Goal: Find specific page/section: Find specific page/section

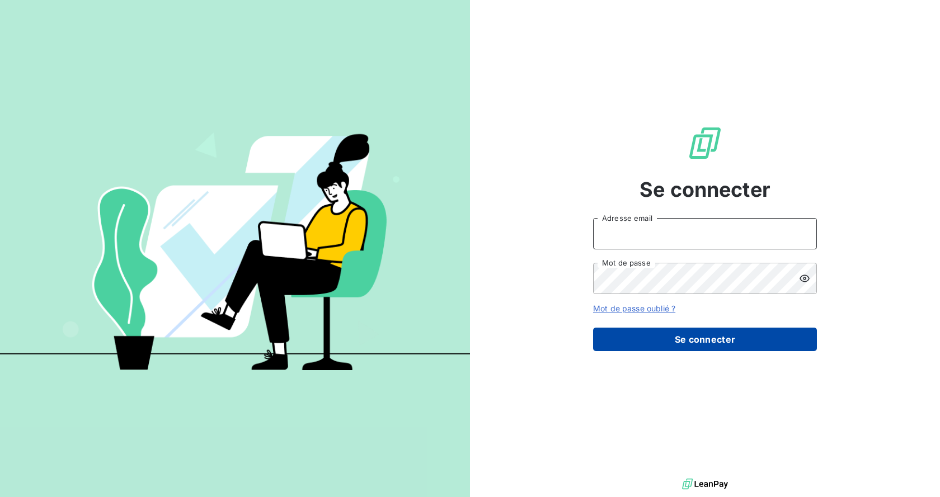
type input "[EMAIL_ADDRESS][DOMAIN_NAME]"
click at [693, 335] on button "Se connecter" at bounding box center [705, 339] width 224 height 23
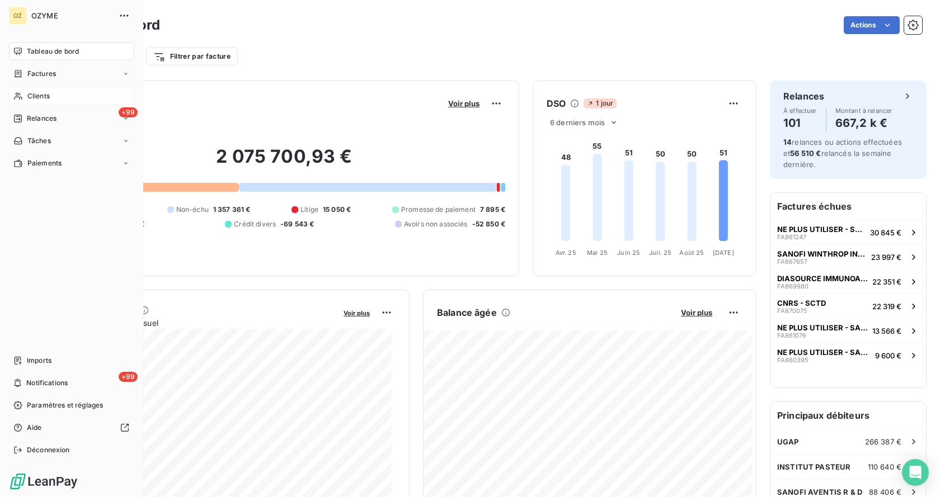
click at [29, 95] on span "Clients" at bounding box center [38, 96] width 22 height 10
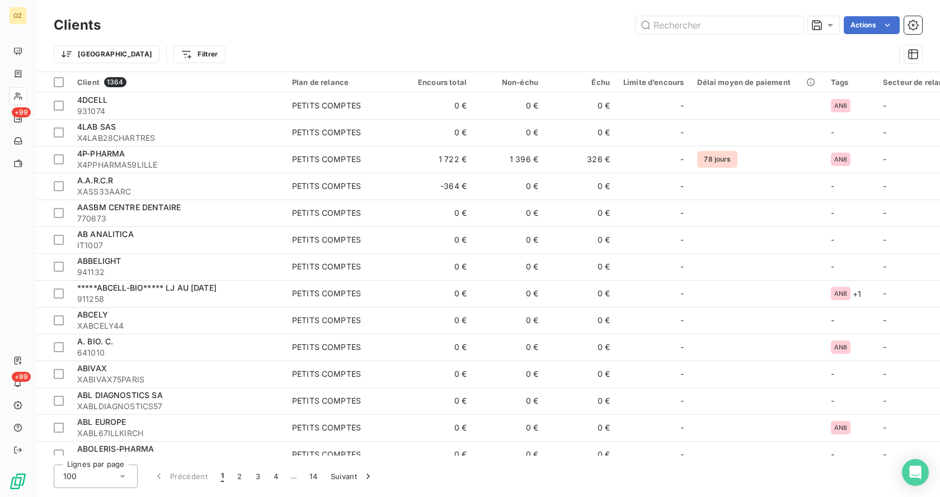
click at [304, 33] on div "Actions" at bounding box center [518, 25] width 808 height 18
click at [759, 28] on input "text" at bounding box center [720, 25] width 168 height 18
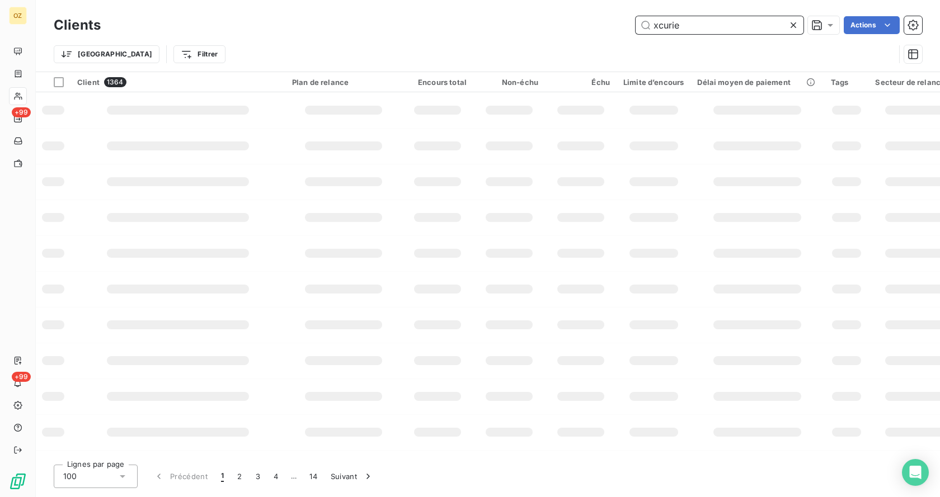
type input "xcurie"
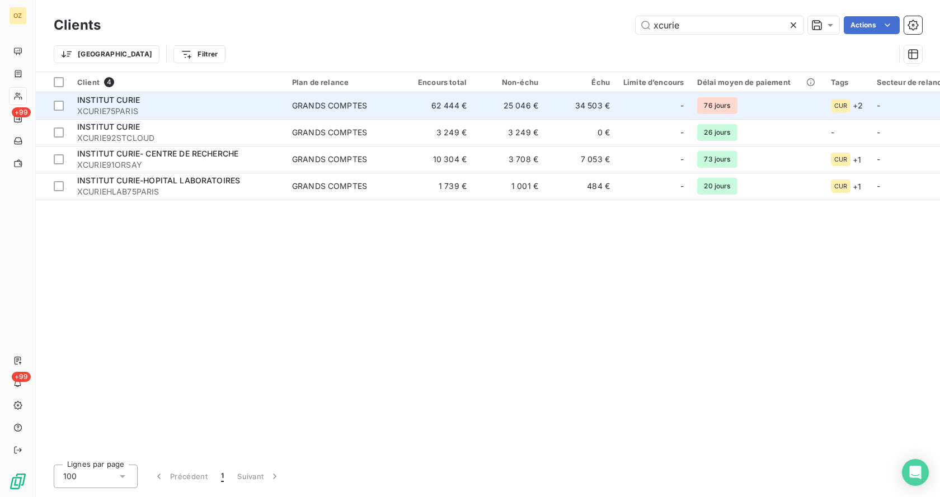
click at [165, 102] on div "INSTITUT CURIE" at bounding box center [177, 100] width 201 height 11
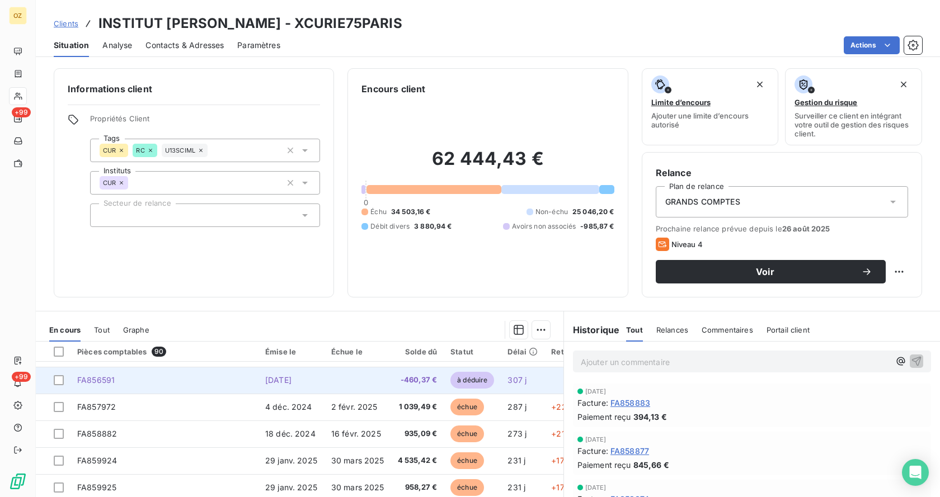
scroll to position [145, 0]
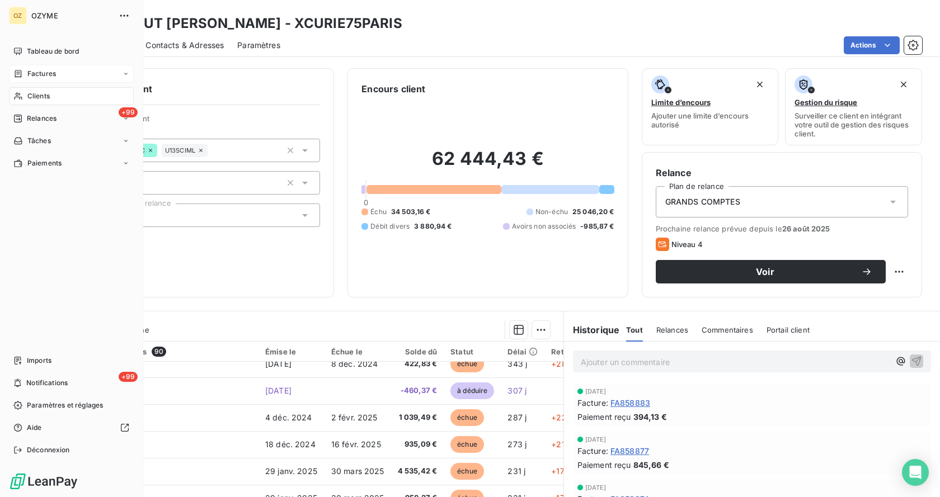
click at [37, 69] on span "Factures" at bounding box center [41, 74] width 29 height 10
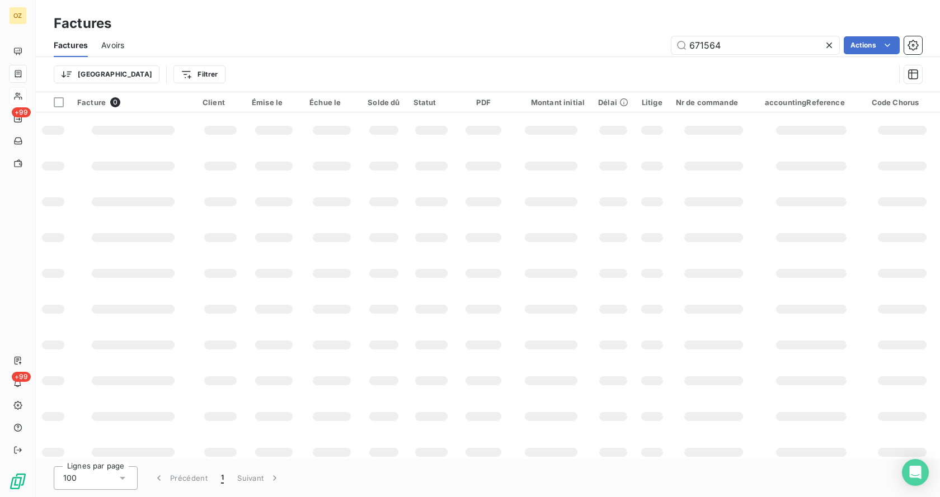
drag, startPoint x: 750, startPoint y: 39, endPoint x: 491, endPoint y: 13, distance: 260.8
click at [496, 17] on div "Factures Factures Avoirs 671564 Actions Trier Filtrer" at bounding box center [488, 46] width 904 height 92
type input "f"
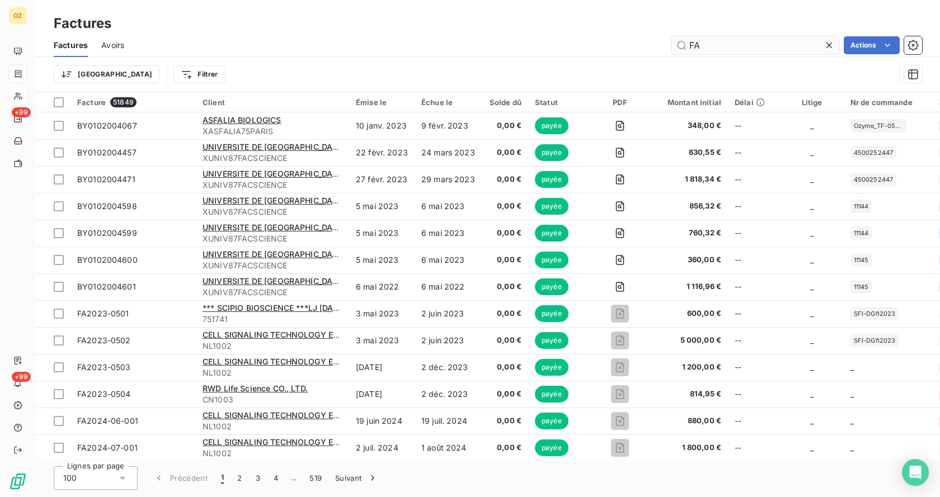
click at [765, 44] on input "FA" at bounding box center [755, 45] width 168 height 18
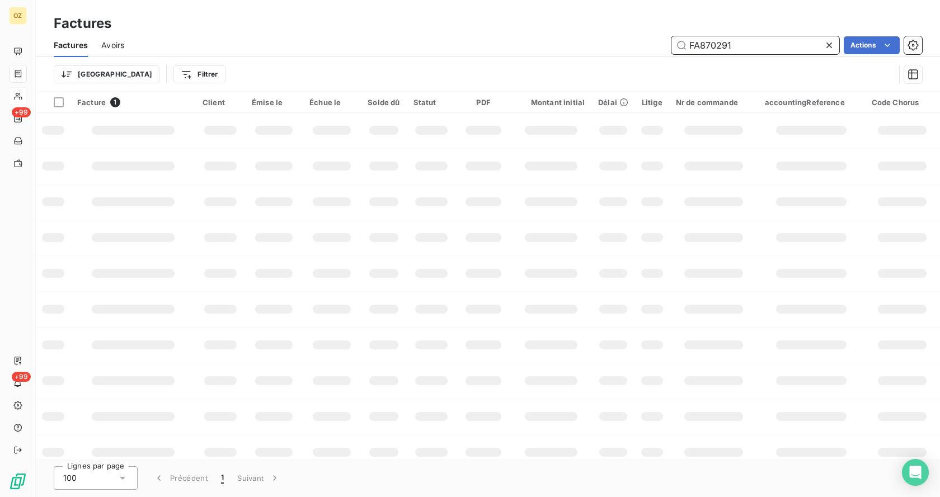
click at [765, 47] on input "FA870291" at bounding box center [755, 45] width 168 height 18
type input "FA870837"
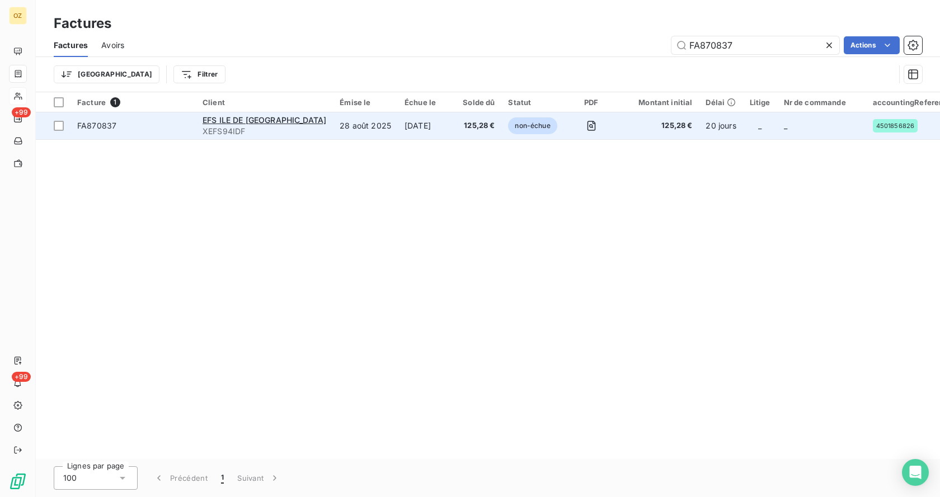
click at [147, 121] on span "FA870837" at bounding box center [133, 125] width 112 height 11
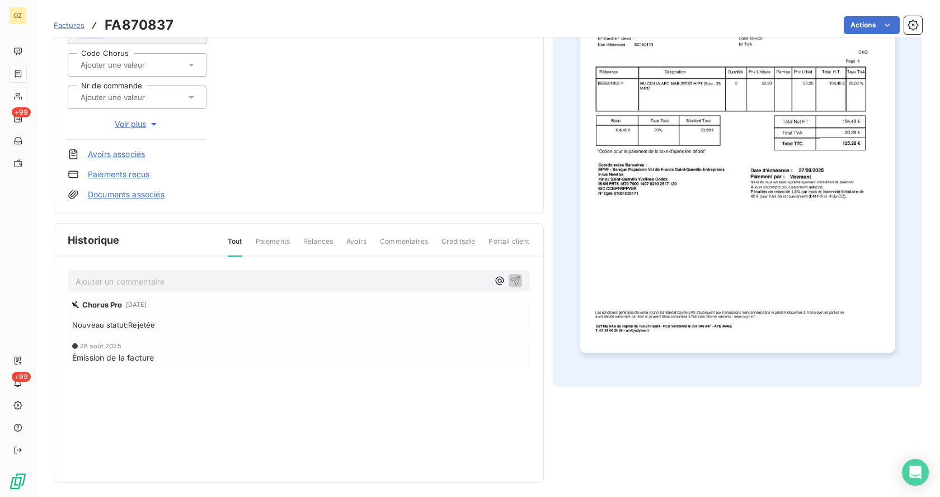
scroll to position [176, 0]
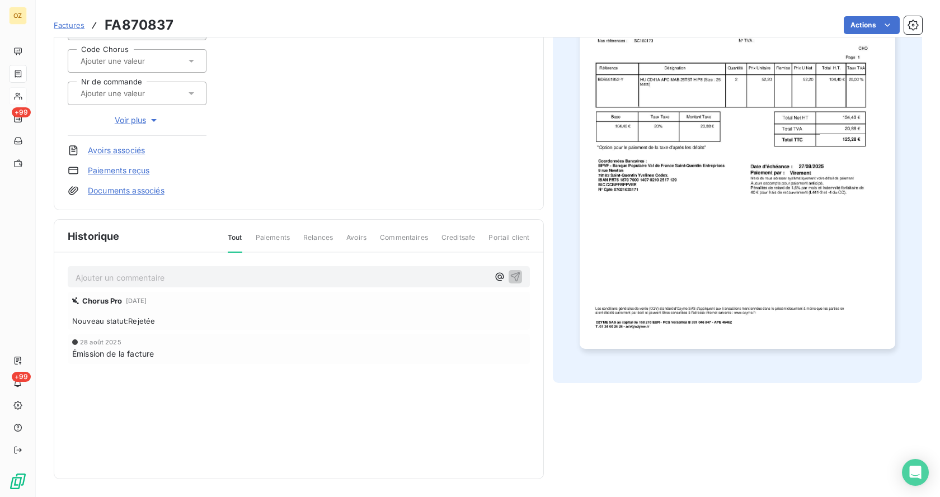
click at [161, 278] on p "Ajouter un commentaire ﻿" at bounding box center [282, 278] width 413 height 14
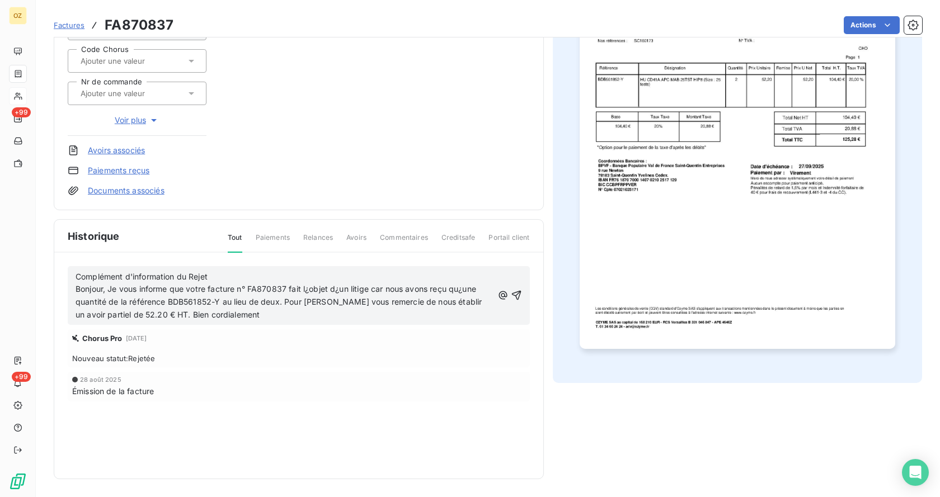
click at [78, 279] on span "Complément d'information du Rejet" at bounding box center [142, 277] width 132 height 10
click at [514, 296] on icon "button" at bounding box center [516, 295] width 11 height 11
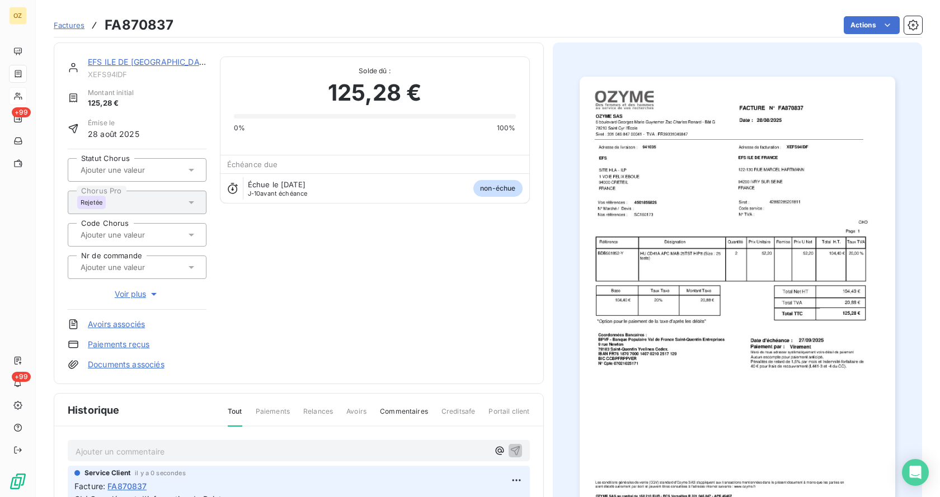
scroll to position [0, 0]
click at [75, 23] on span "Factures" at bounding box center [69, 25] width 31 height 9
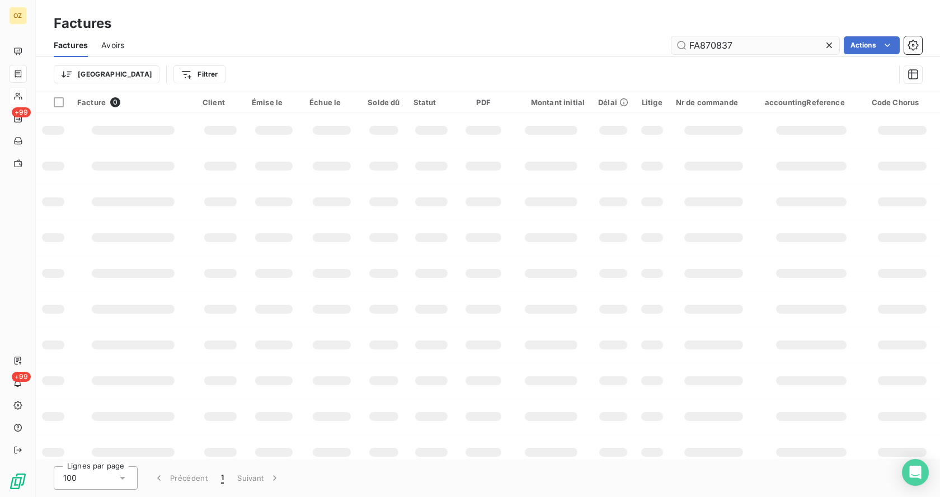
click at [746, 39] on input "FA870837" at bounding box center [755, 45] width 168 height 18
type input "F"
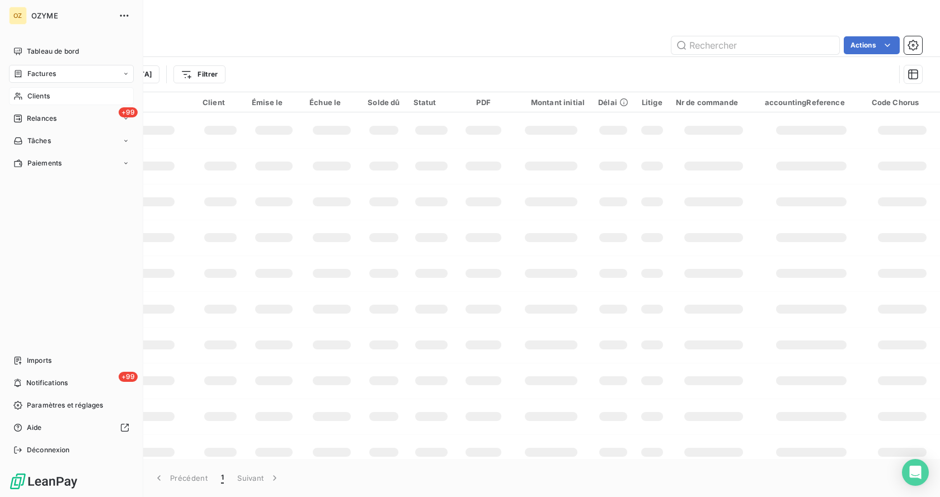
click at [46, 99] on span "Clients" at bounding box center [38, 96] width 22 height 10
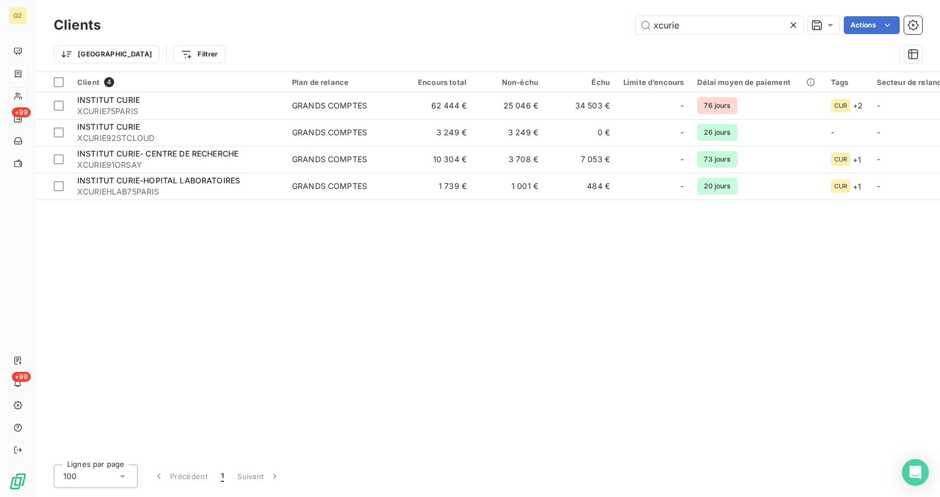
drag, startPoint x: 712, startPoint y: 25, endPoint x: 574, endPoint y: 32, distance: 137.8
click at [574, 32] on div "xcurie Actions" at bounding box center [518, 25] width 808 height 18
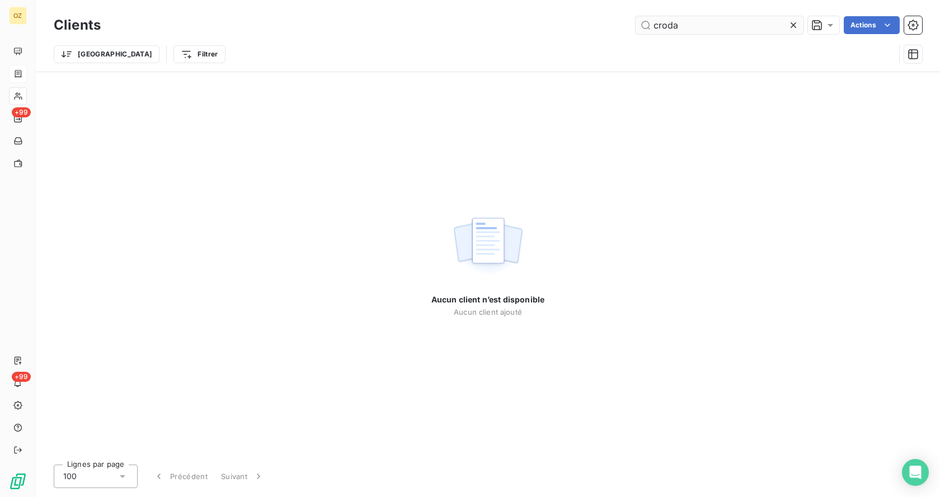
click at [723, 27] on input "croda" at bounding box center [720, 25] width 168 height 18
click at [649, 23] on input "croda" at bounding box center [720, 25] width 168 height 18
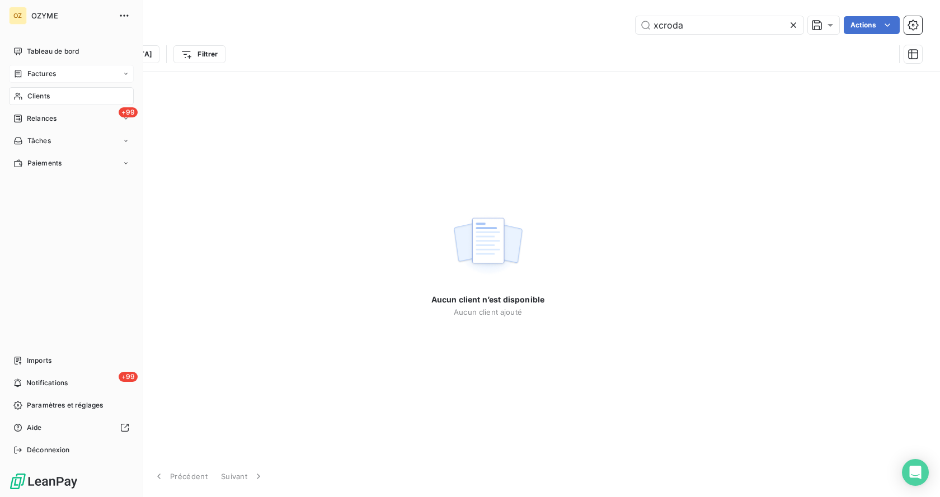
type input "xcroda"
click at [67, 71] on div "Factures" at bounding box center [71, 74] width 125 height 18
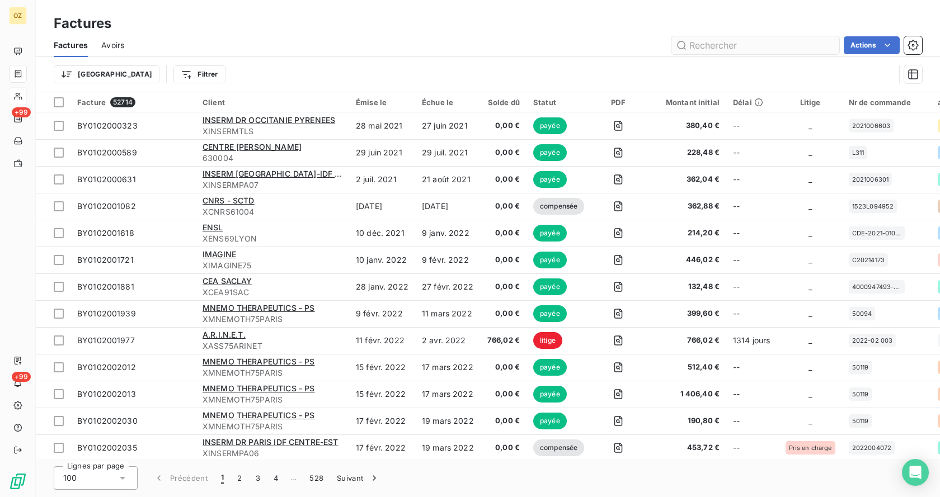
click at [716, 41] on input "text" at bounding box center [755, 45] width 168 height 18
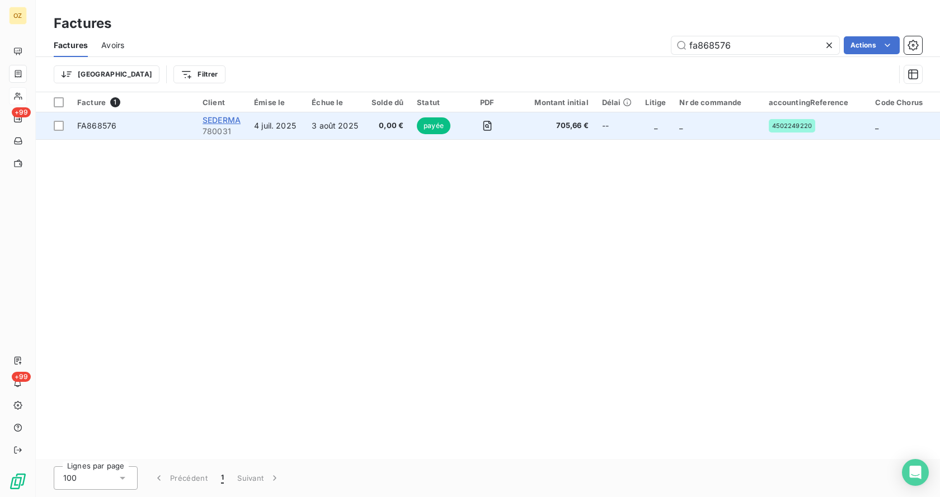
type input "fa868576"
click at [218, 120] on span "SEDERMA" at bounding box center [222, 120] width 38 height 10
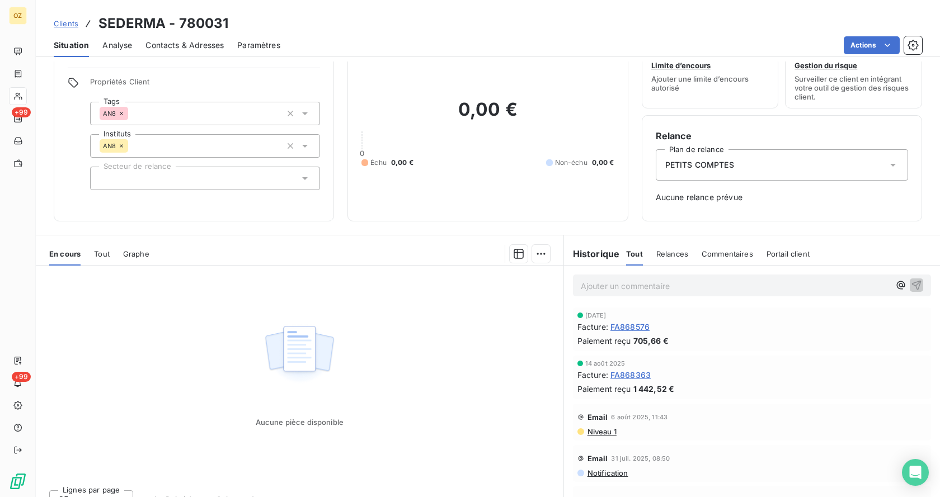
scroll to position [54, 0]
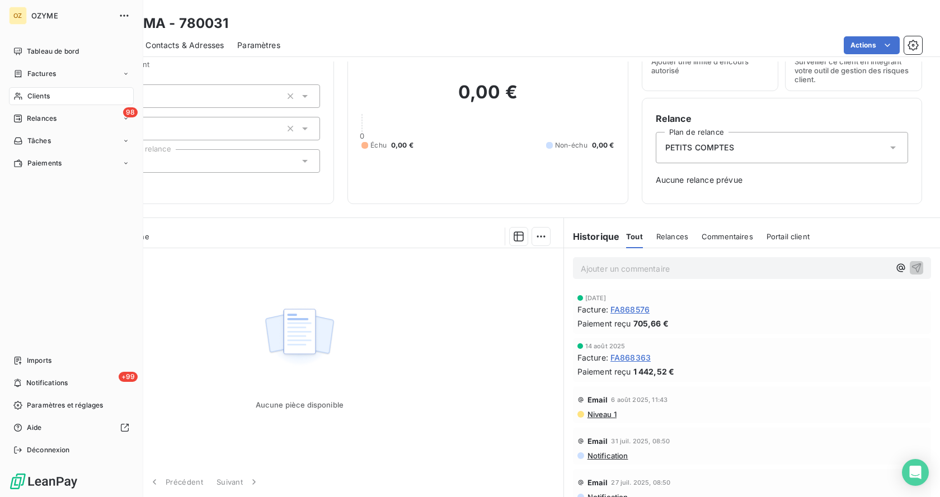
click at [47, 93] on span "Clients" at bounding box center [38, 96] width 22 height 10
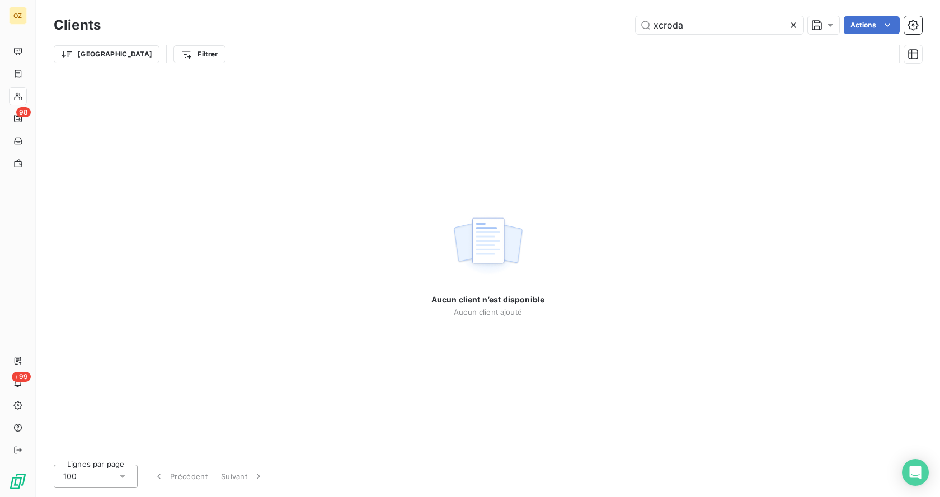
drag, startPoint x: 707, startPoint y: 24, endPoint x: 455, endPoint y: 13, distance: 252.0
click at [458, 16] on div "xcroda Actions" at bounding box center [518, 25] width 808 height 18
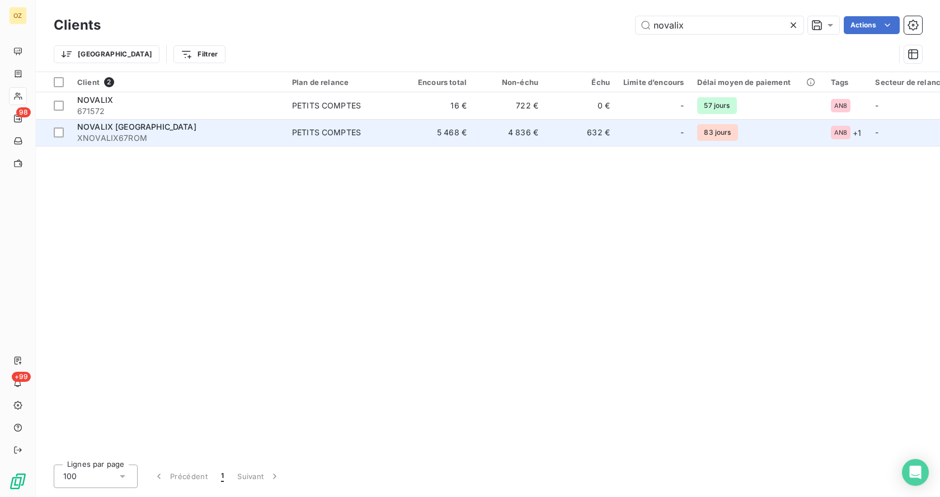
type input "novalix"
click at [128, 124] on span "NOVALIX [GEOGRAPHIC_DATA]" at bounding box center [136, 127] width 119 height 10
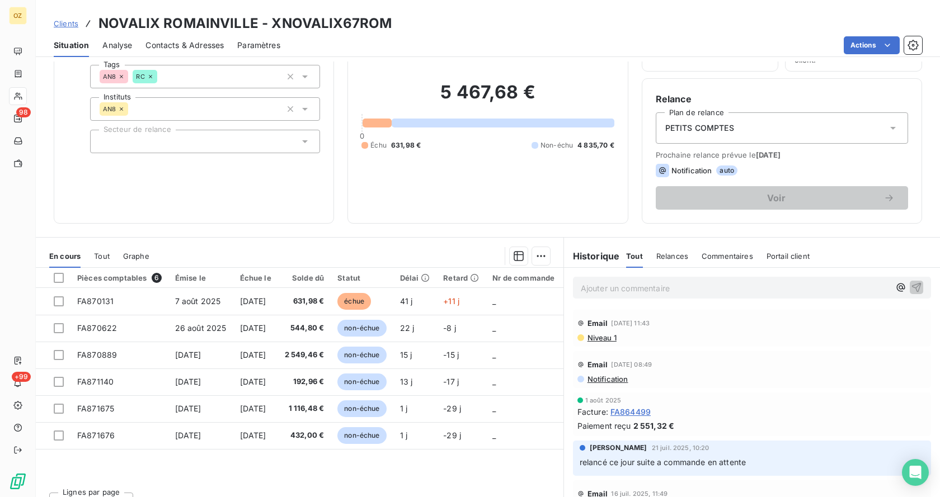
scroll to position [93, 0]
